Goal: Transaction & Acquisition: Book appointment/travel/reservation

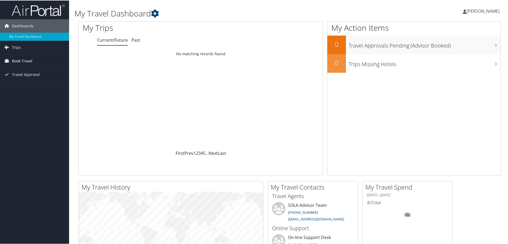
click at [19, 59] on span "Book Travel" at bounding box center [22, 60] width 20 height 13
click at [27, 80] on link "Book/Manage Online Trips" at bounding box center [34, 79] width 69 height 8
click at [480, 14] on link "[PERSON_NAME]" at bounding box center [484, 11] width 42 height 16
click at [448, 85] on link "Sign Out" at bounding box center [468, 86] width 59 height 9
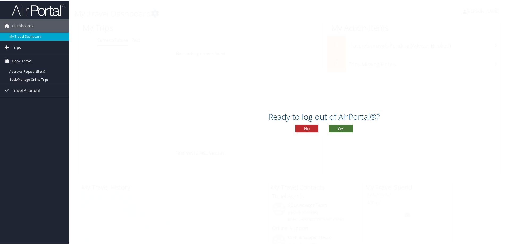
click at [337, 130] on button "Yes" at bounding box center [341, 128] width 24 height 8
